Goal: Check status: Check status

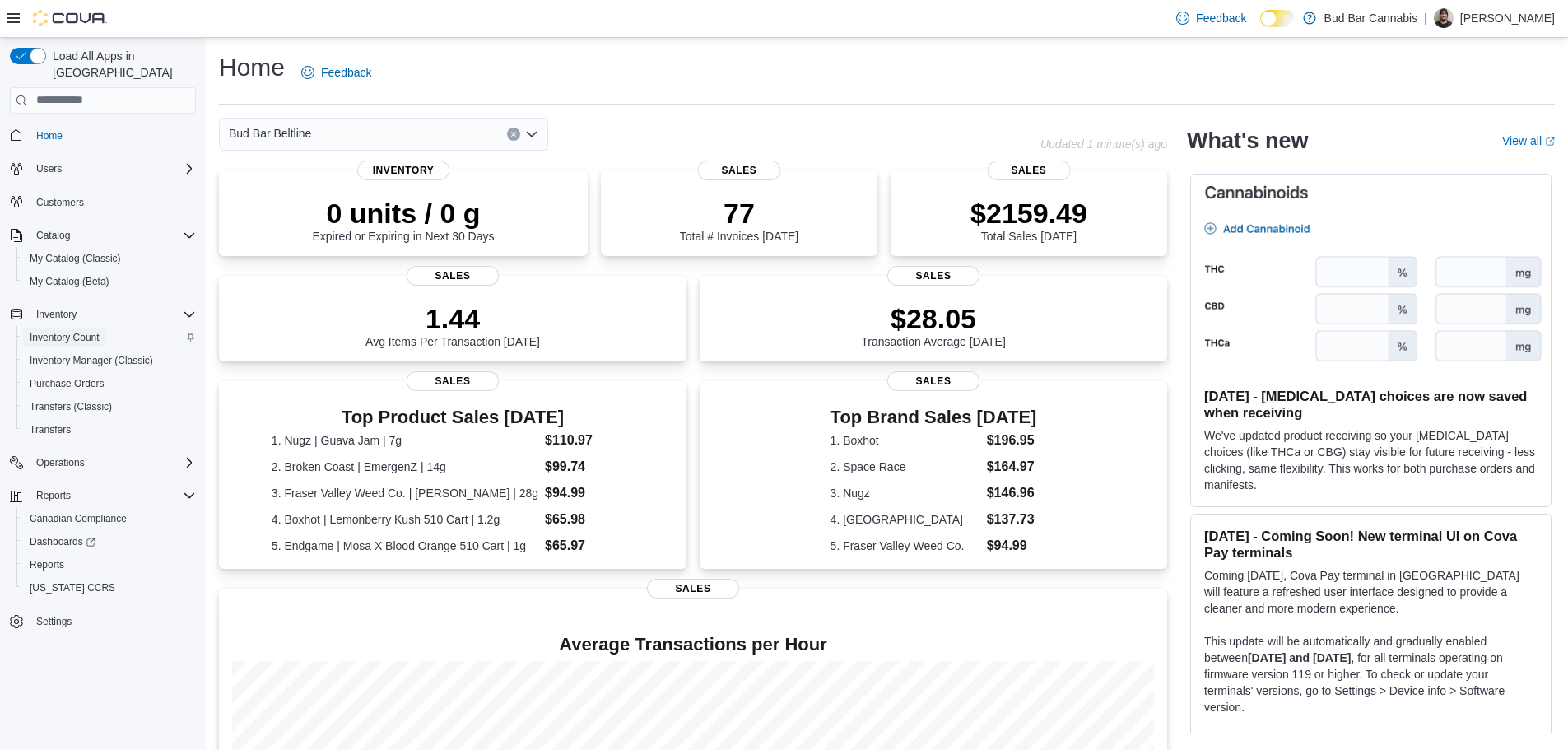
click at [70, 331] on span "Inventory Count" at bounding box center [65, 337] width 70 height 13
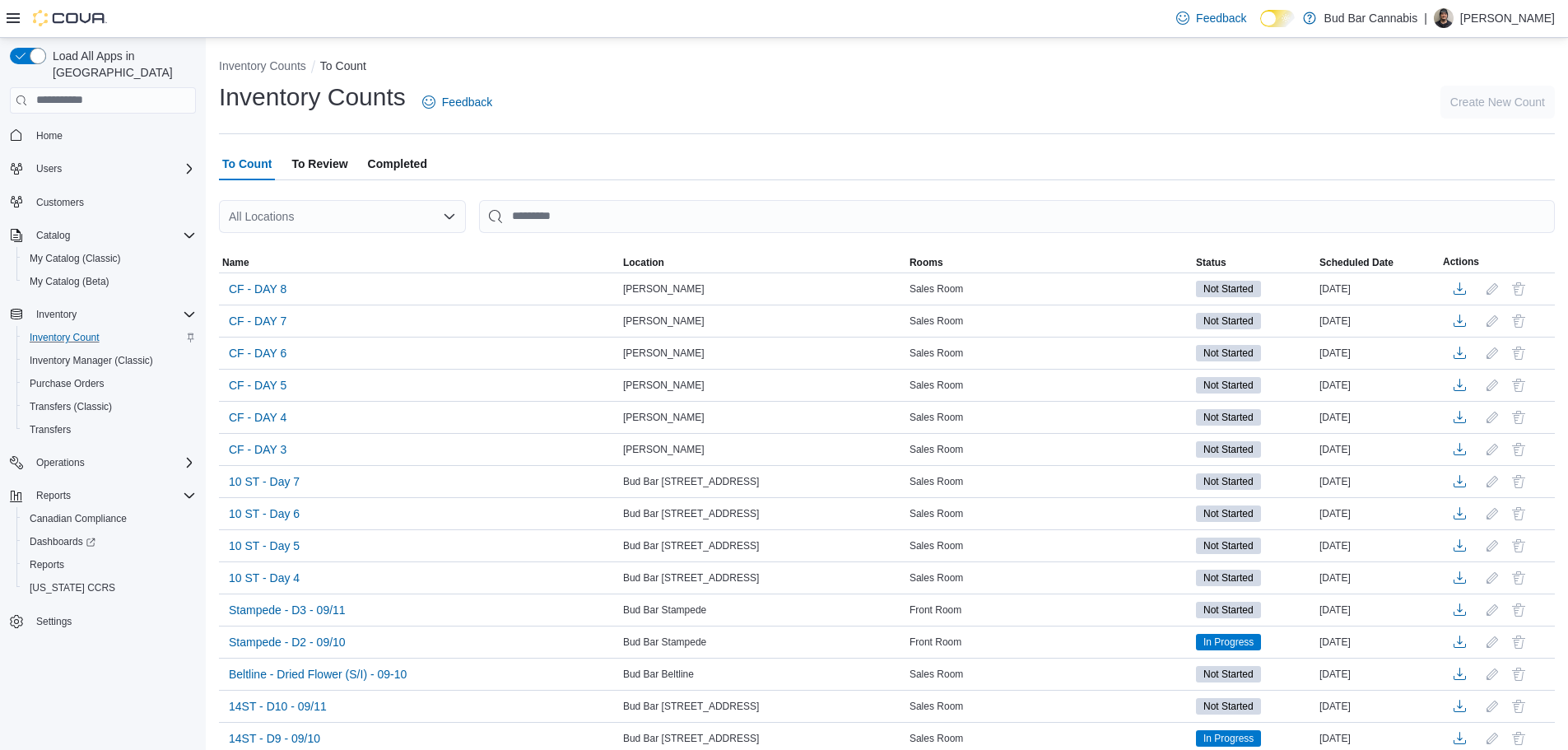
click at [446, 217] on icon "Open list of options" at bounding box center [449, 216] width 13 height 13
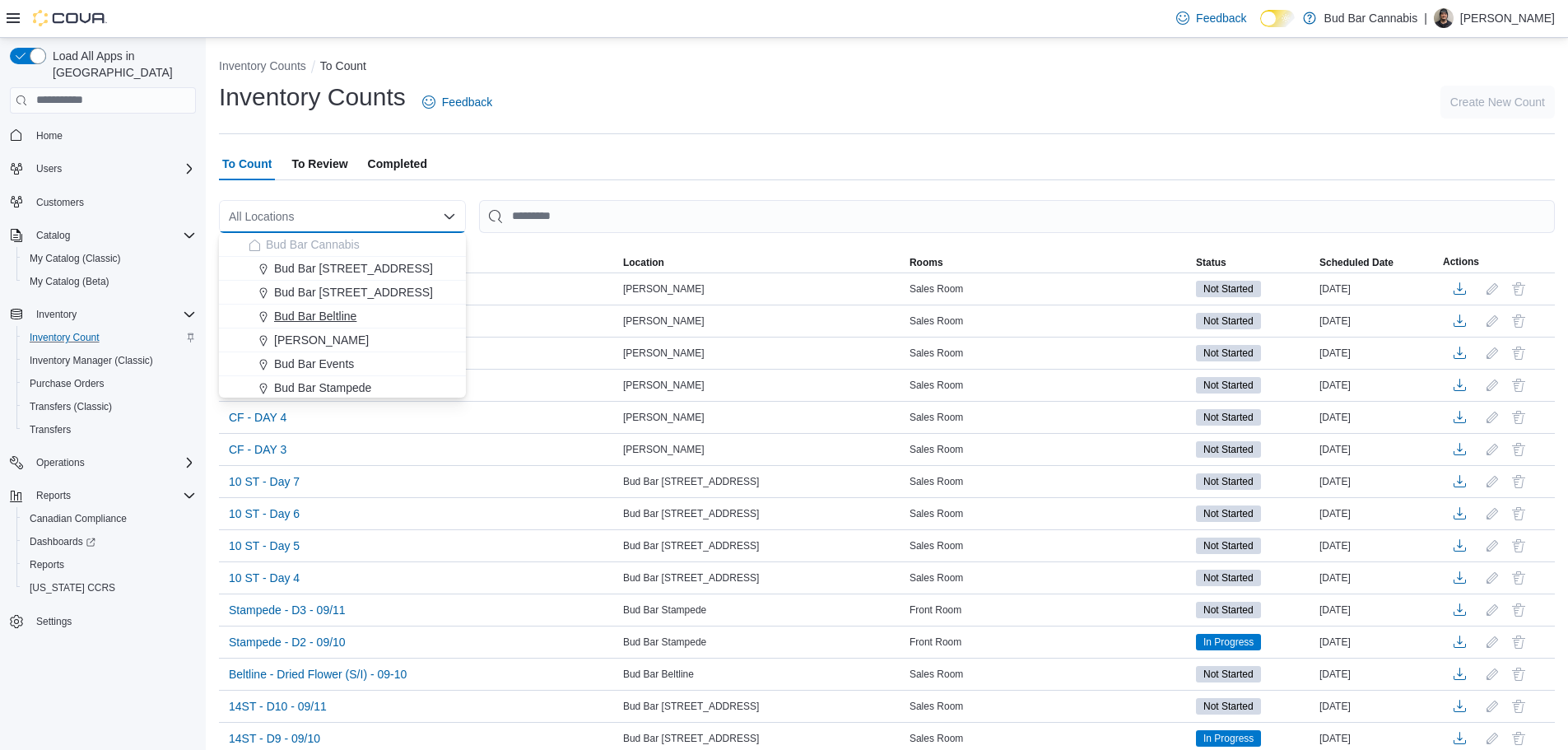
click at [325, 314] on span "Bud Bar Beltline" at bounding box center [315, 316] width 83 height 17
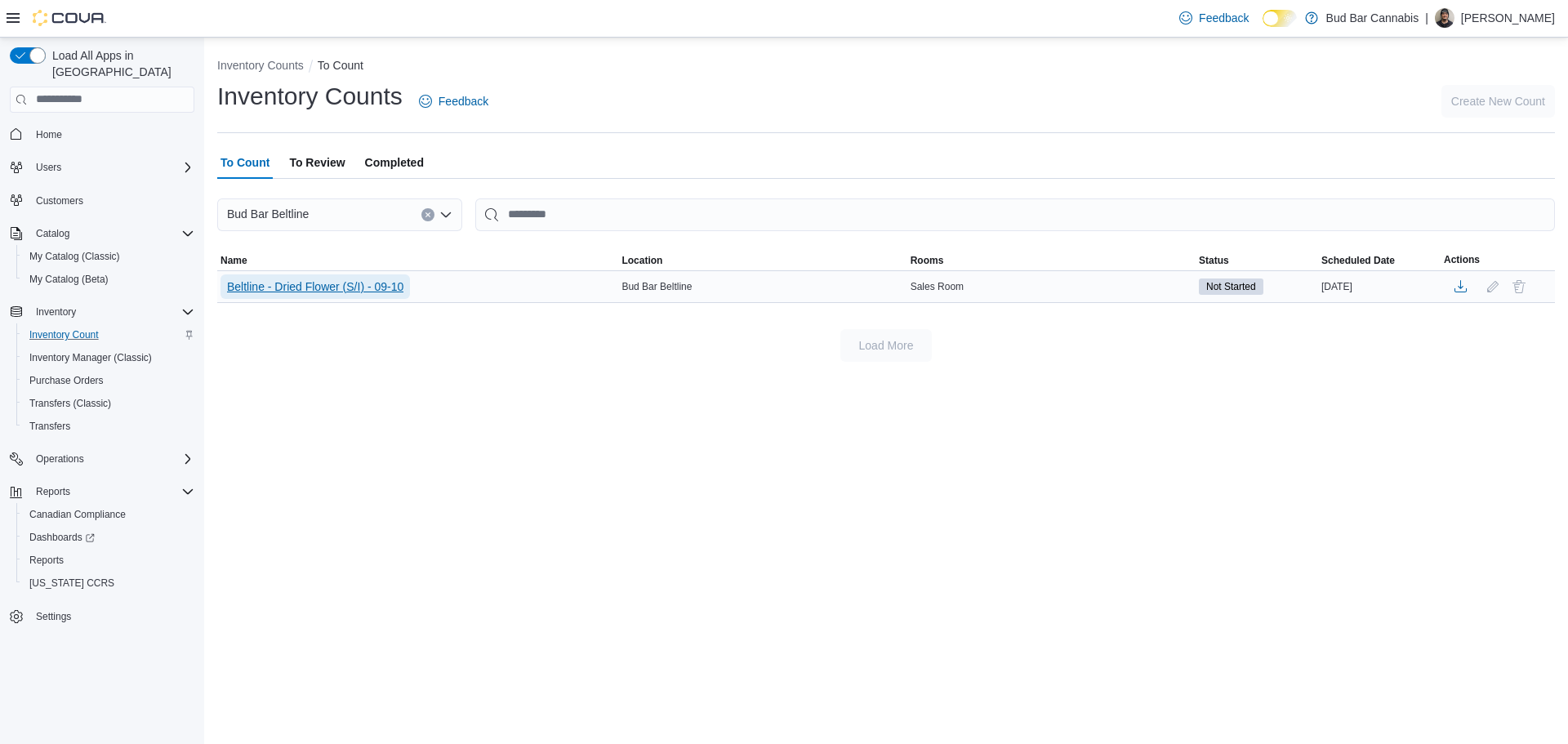
click at [352, 292] on span "Beltline - Dried Flower (S/I) - 09-10" at bounding box center [316, 287] width 176 height 17
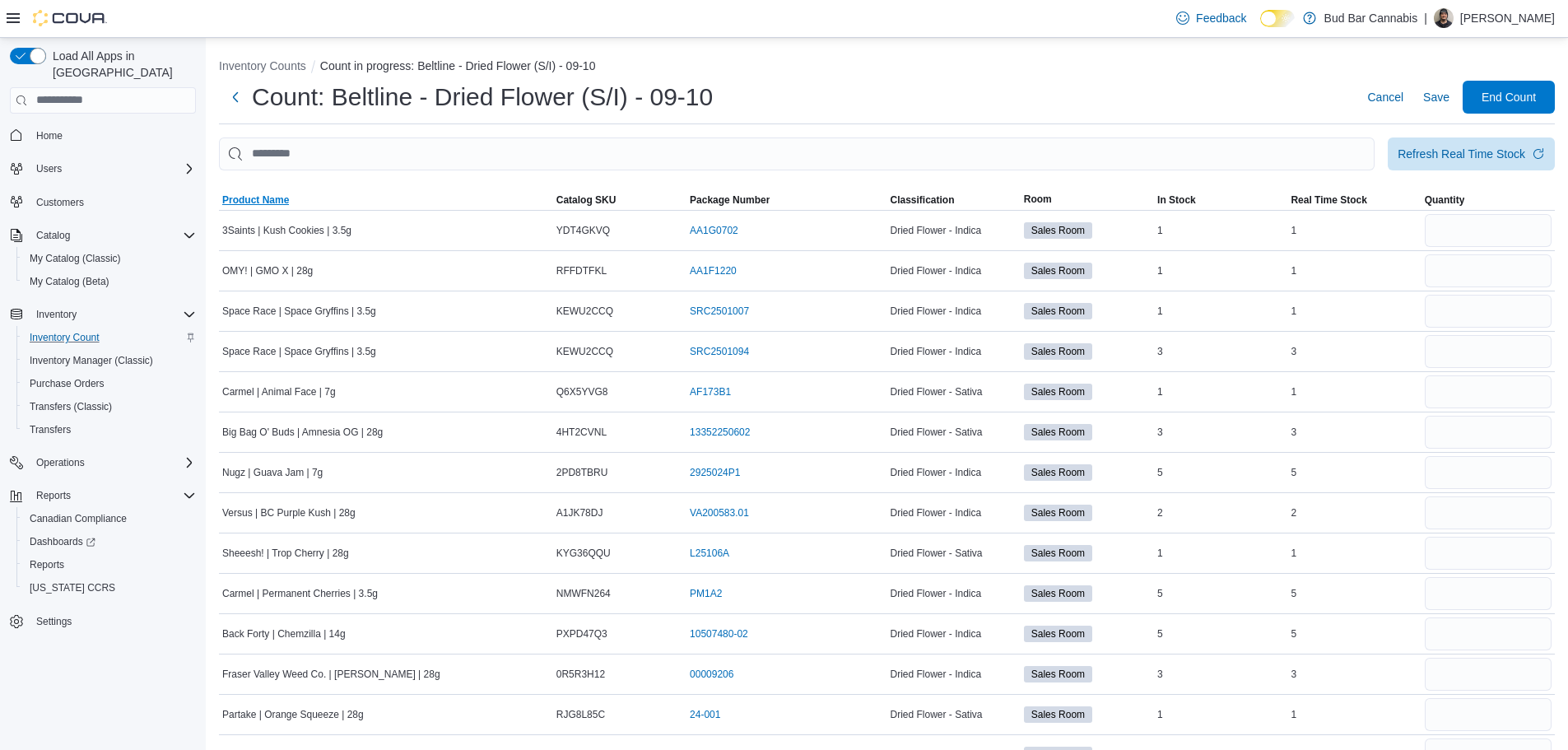
click at [281, 194] on span "Product Name" at bounding box center [255, 199] width 67 height 13
